Goal: Information Seeking & Learning: Find specific fact

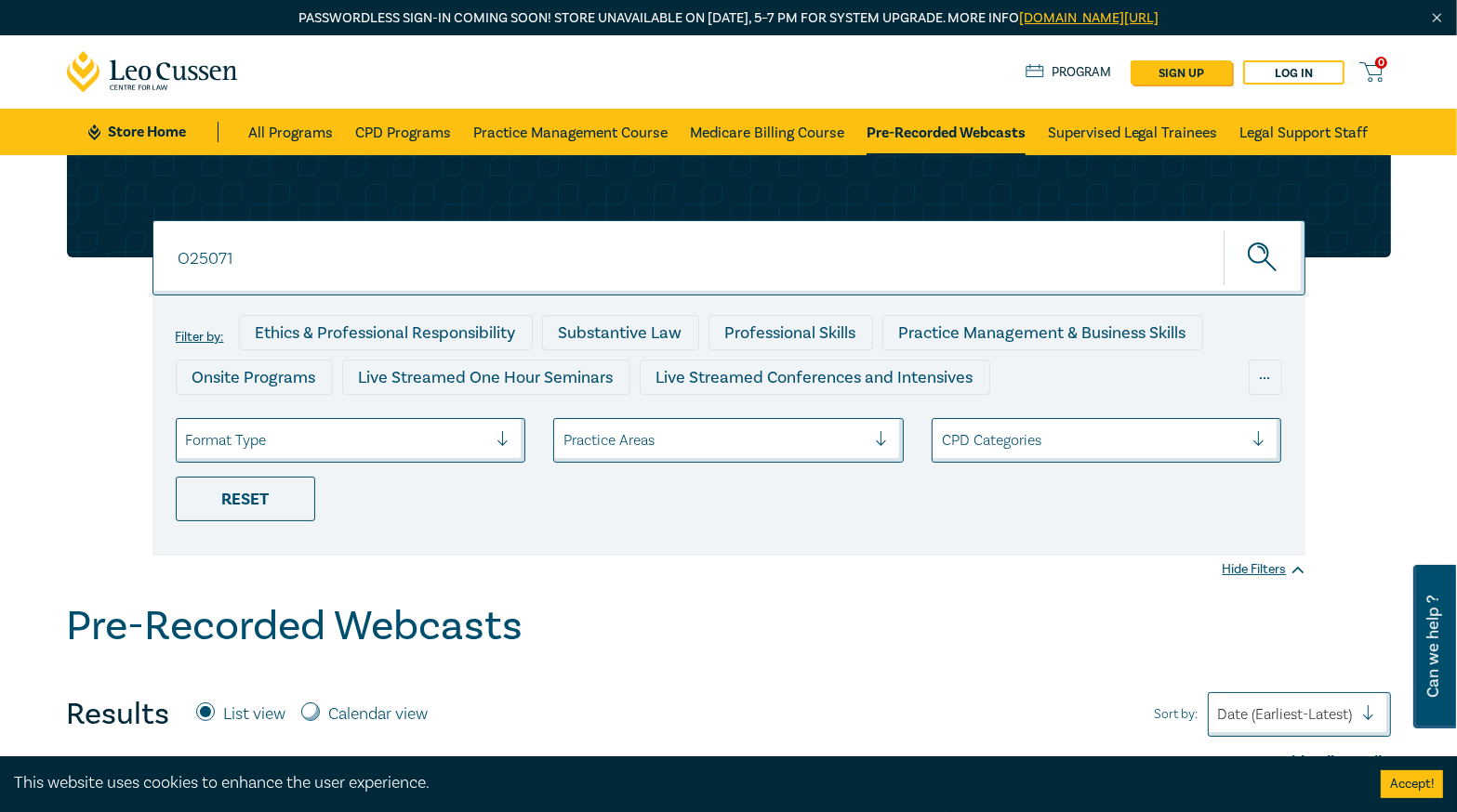
click at [270, 256] on input "O25071" at bounding box center [728, 257] width 1153 height 76
drag, startPoint x: 454, startPoint y: 270, endPoint x: 459, endPoint y: 253, distance: 17.7
click at [454, 270] on input at bounding box center [728, 257] width 1153 height 76
click at [309, 259] on input at bounding box center [728, 257] width 1153 height 76
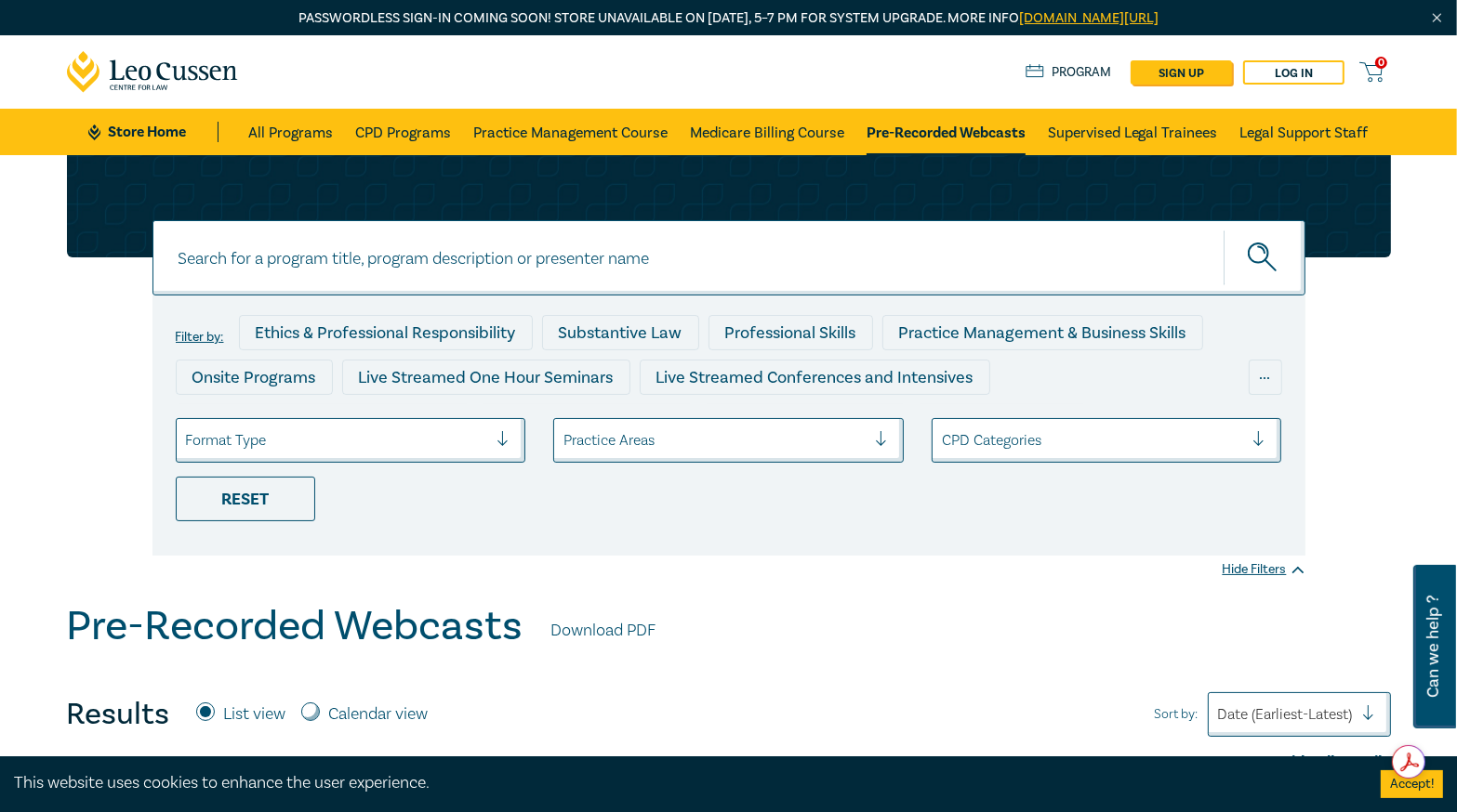
paste input "O25071"
type input "O25072"
click at [1259, 257] on icon "submit" at bounding box center [1264, 258] width 32 height 32
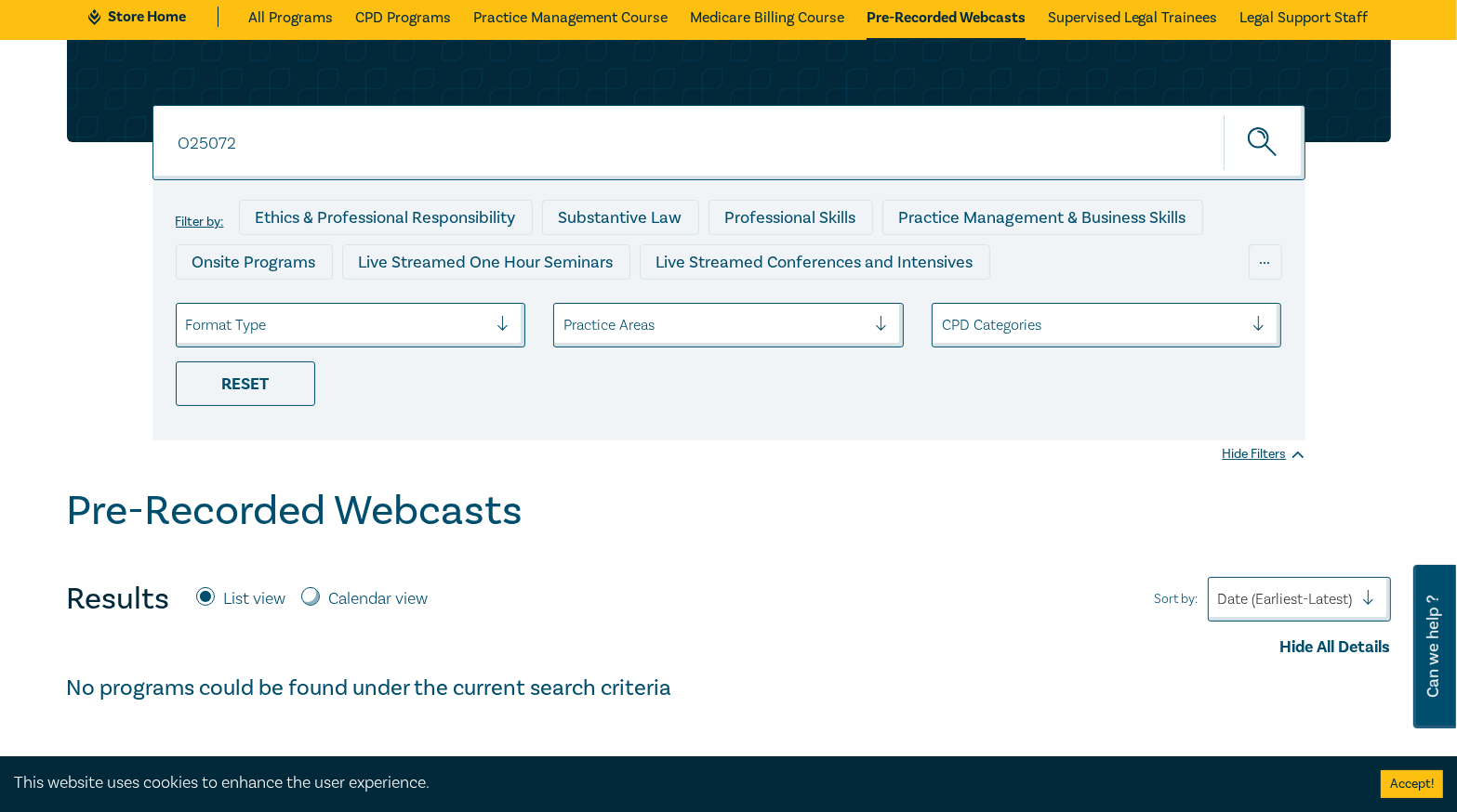
scroll to position [223, 0]
